Goal: Transaction & Acquisition: Subscribe to service/newsletter

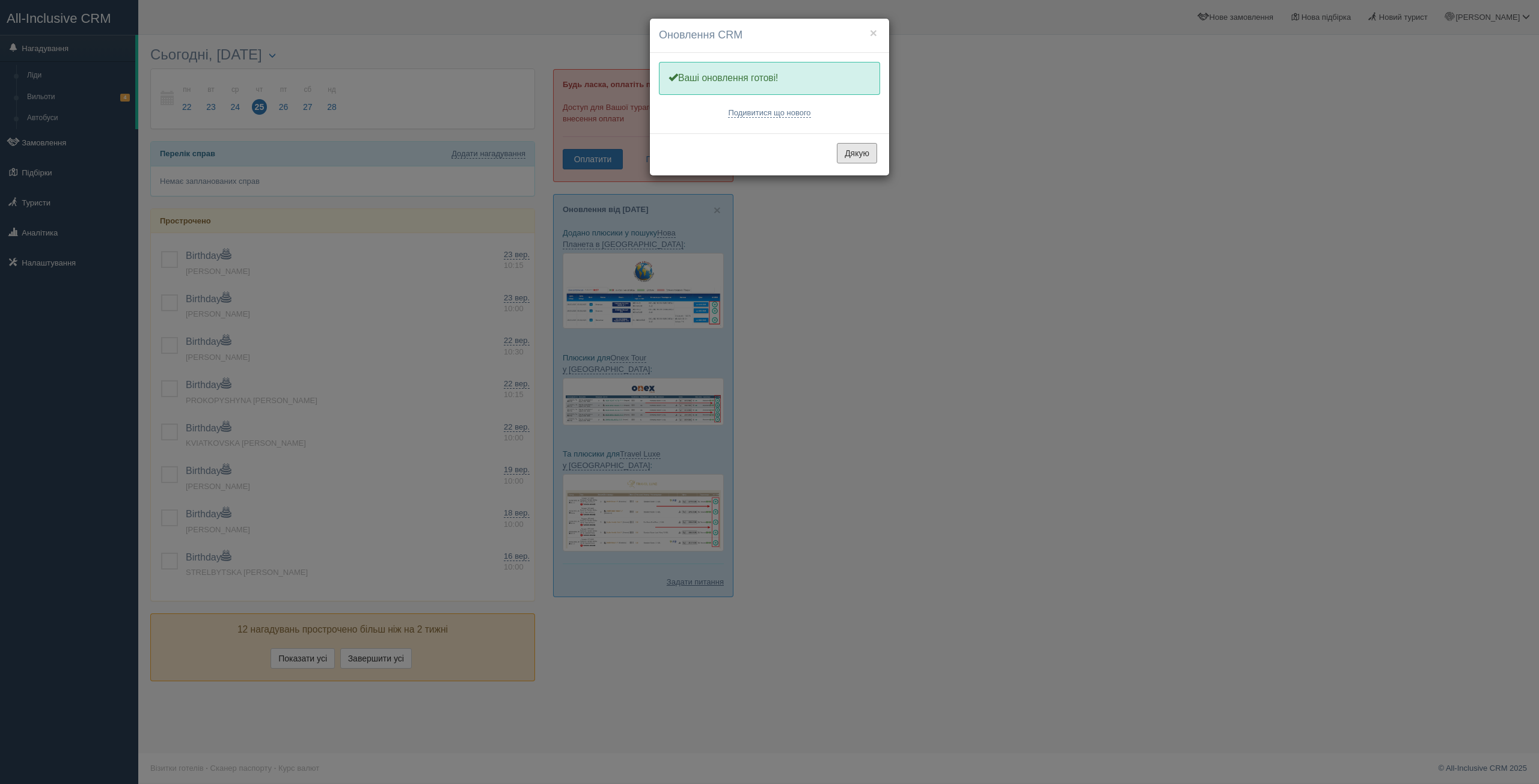
click at [858, 161] on button "Дякую" at bounding box center [857, 153] width 40 height 20
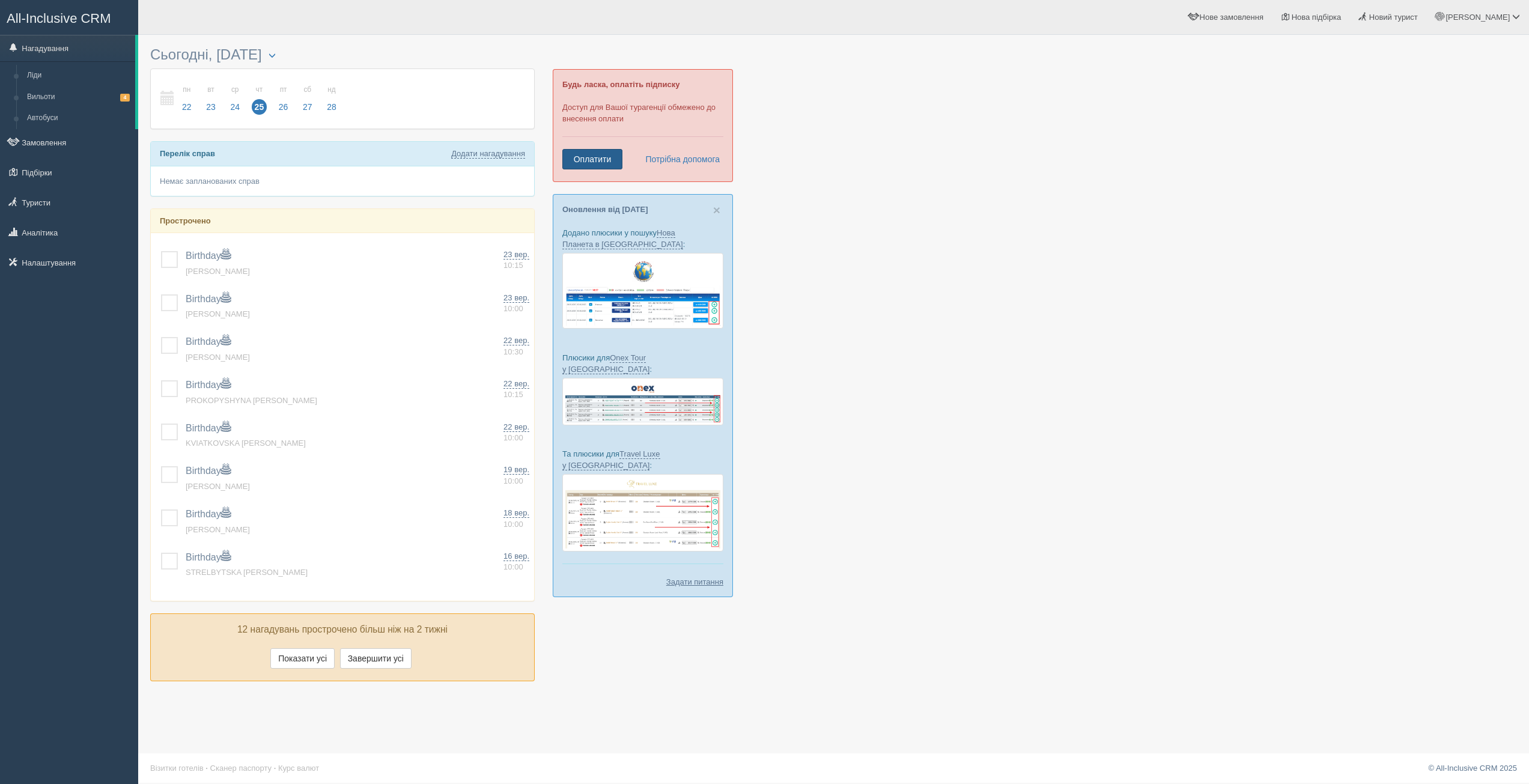
click at [606, 168] on link "Оплатити" at bounding box center [593, 159] width 60 height 20
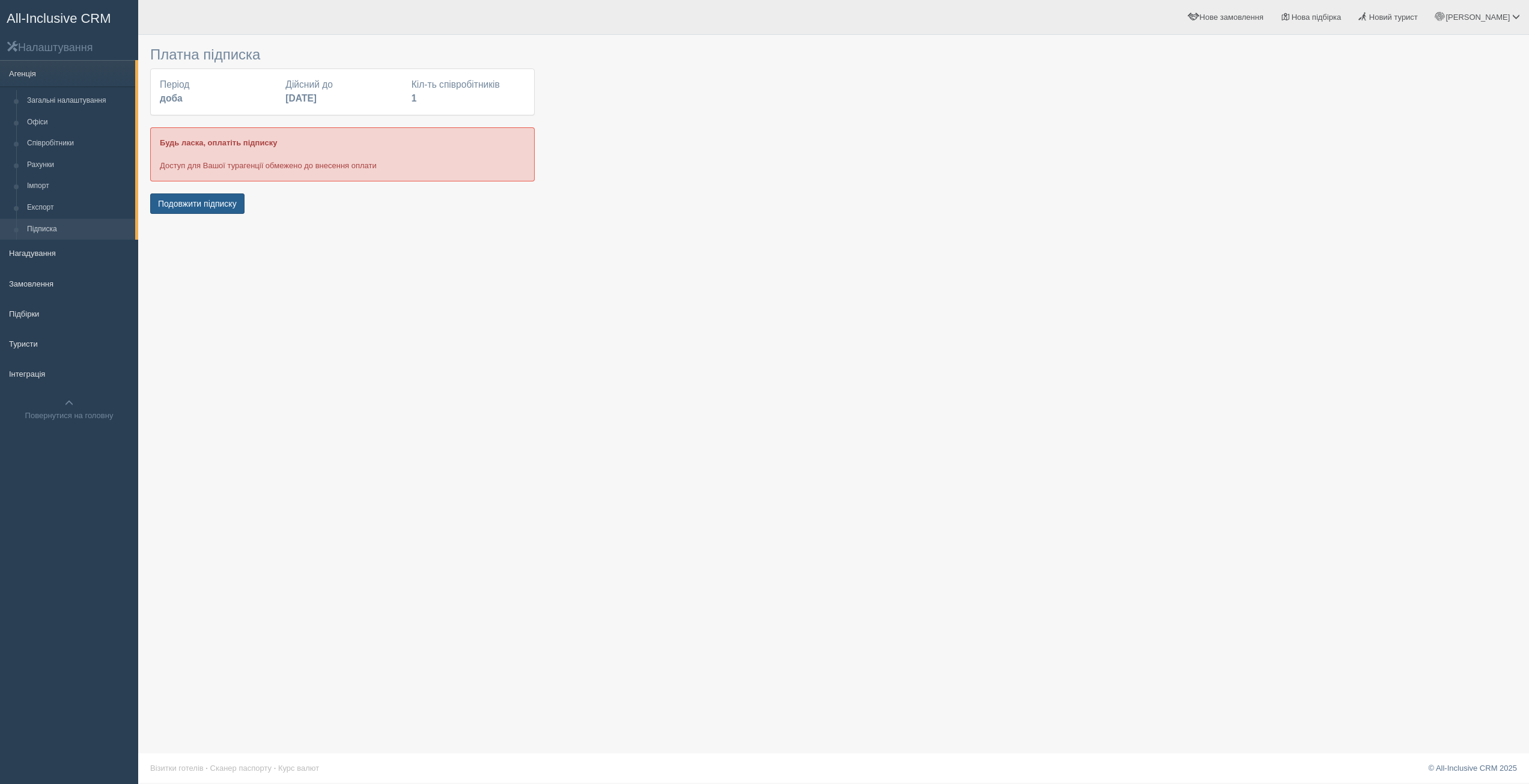
click at [214, 206] on button "Подовжити підписку" at bounding box center [197, 203] width 94 height 20
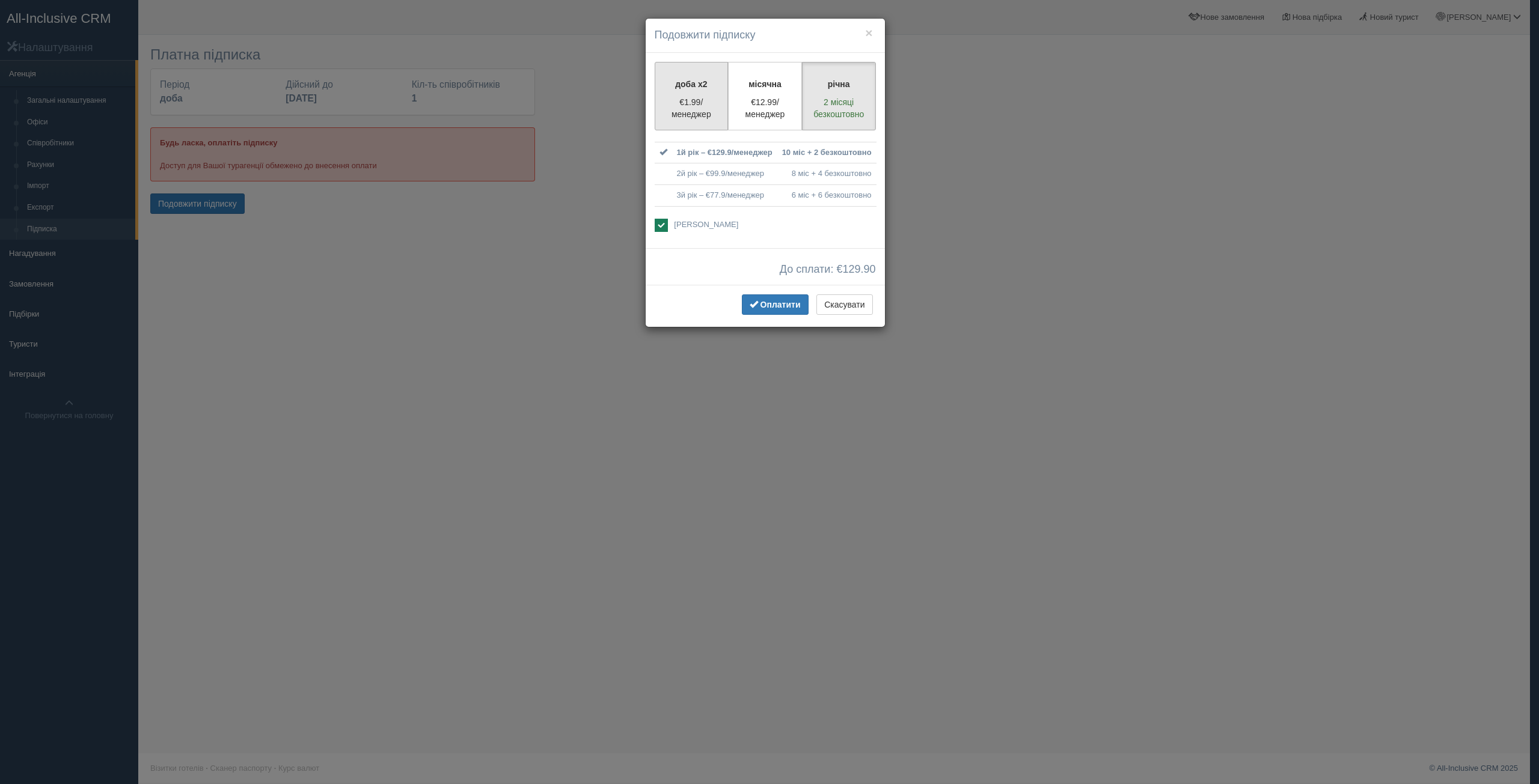
click at [693, 104] on p "€1.99/менеджер" at bounding box center [691, 108] width 58 height 24
radio input "true"
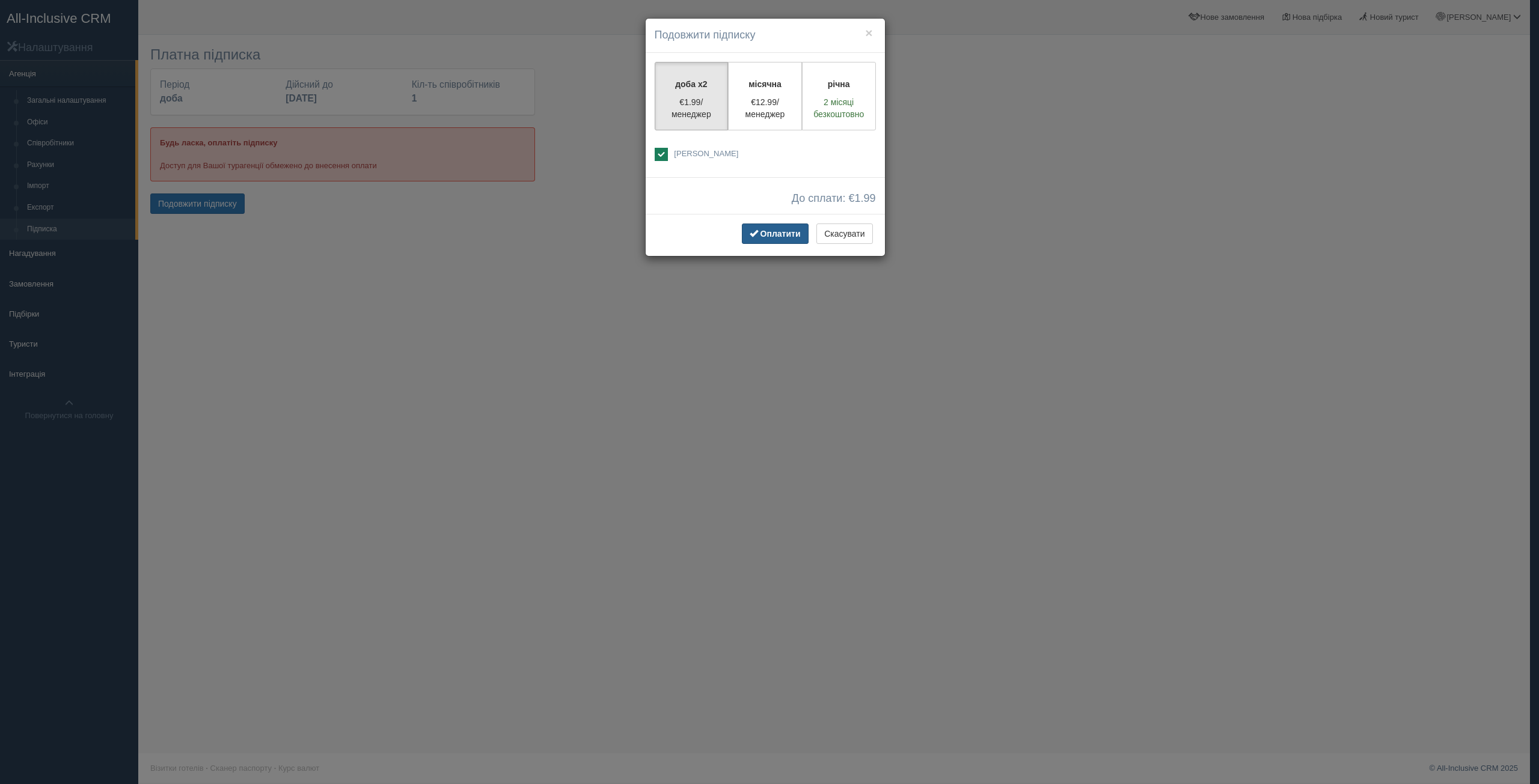
click at [770, 235] on span "Оплатити" at bounding box center [781, 234] width 40 height 10
